Goal: Information Seeking & Learning: Understand process/instructions

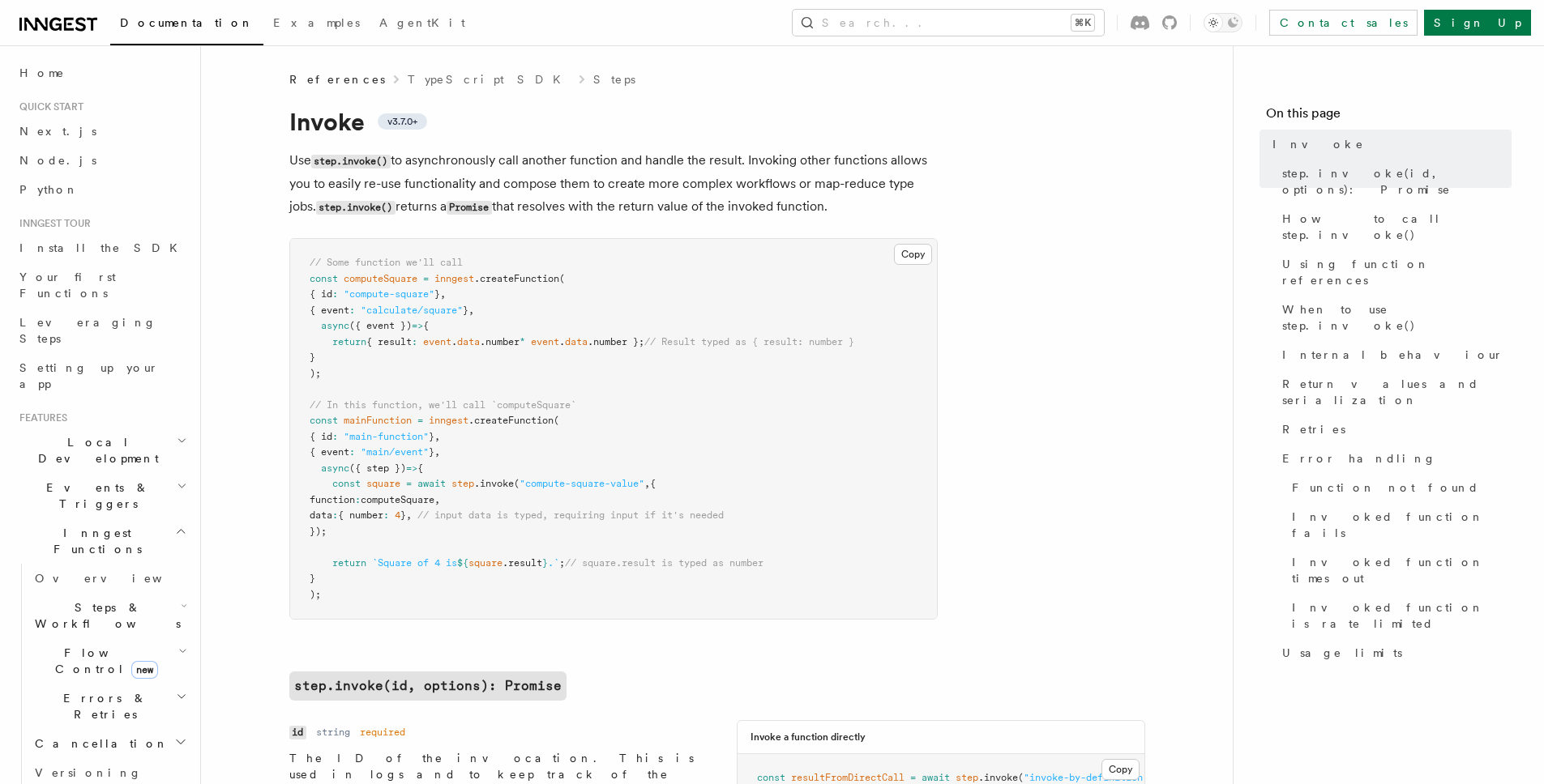
click at [515, 415] on span ".createFunction" at bounding box center [511, 421] width 86 height 11
drag, startPoint x: 665, startPoint y: 487, endPoint x: 489, endPoint y: 530, distance: 181.2
click at [489, 530] on pre "// Some function we'll call const computeSquare = inngest .createFunction ( { i…" at bounding box center [613, 429] width 647 height 380
copy code "{ function : computeSquare , data : { number : 4 } , // input data is typed, re…"
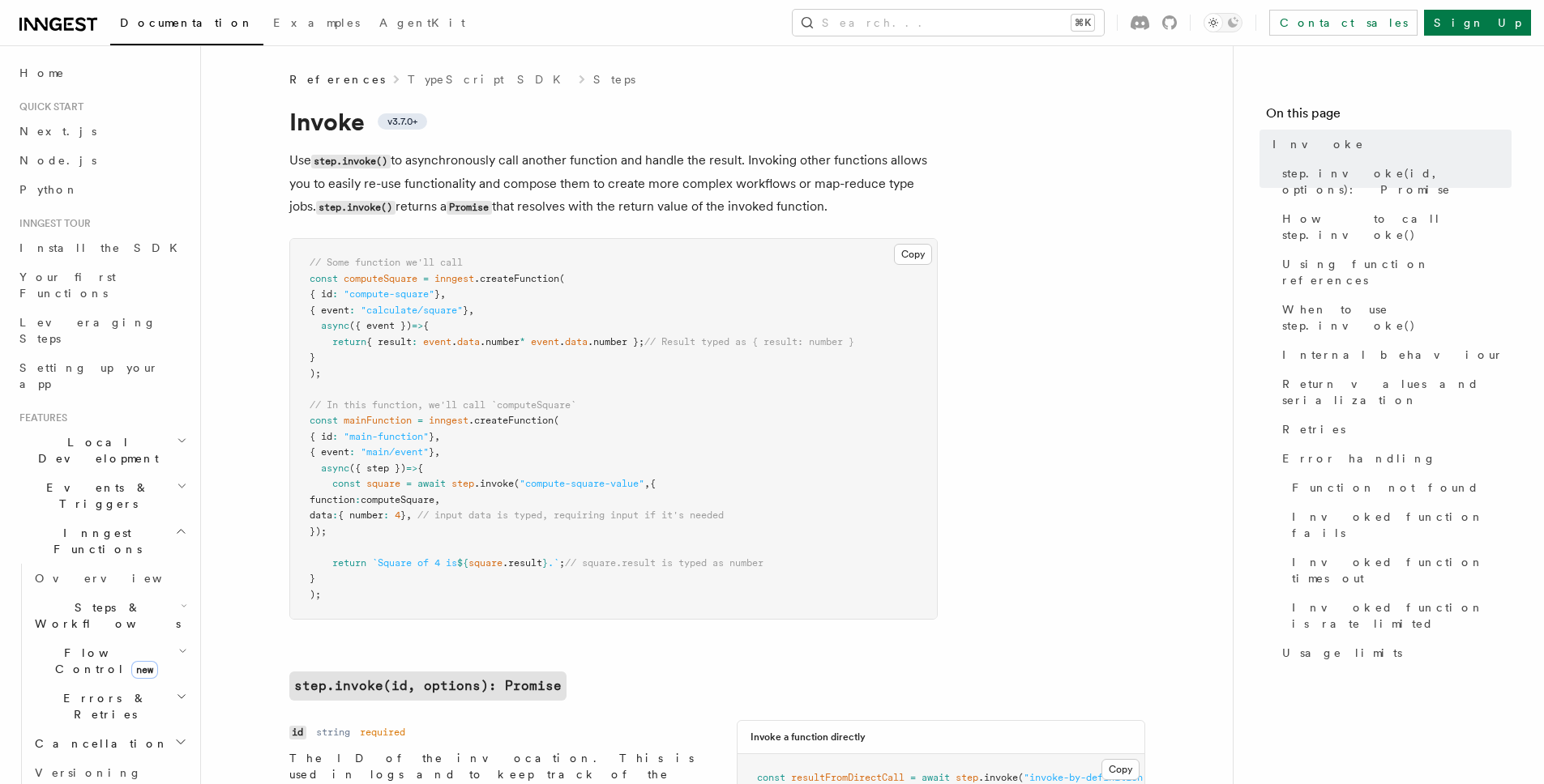
click at [664, 473] on pre "// Some function we'll call const computeSquare = inngest .createFunction ( { i…" at bounding box center [613, 429] width 647 height 380
click at [434, 503] on span "computeSquare" at bounding box center [397, 500] width 74 height 11
